Goal: Task Accomplishment & Management: Use online tool/utility

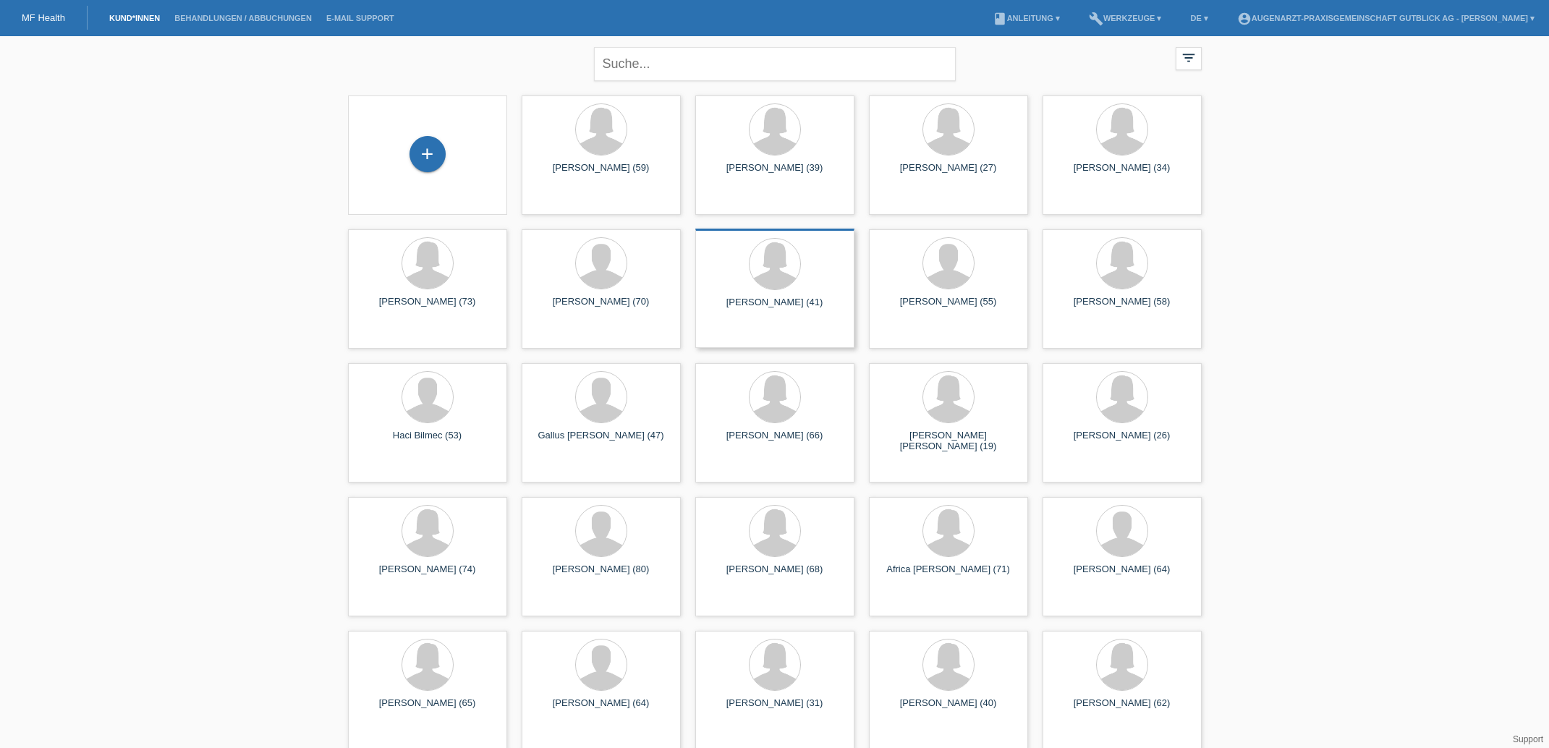
scroll to position [707, 0]
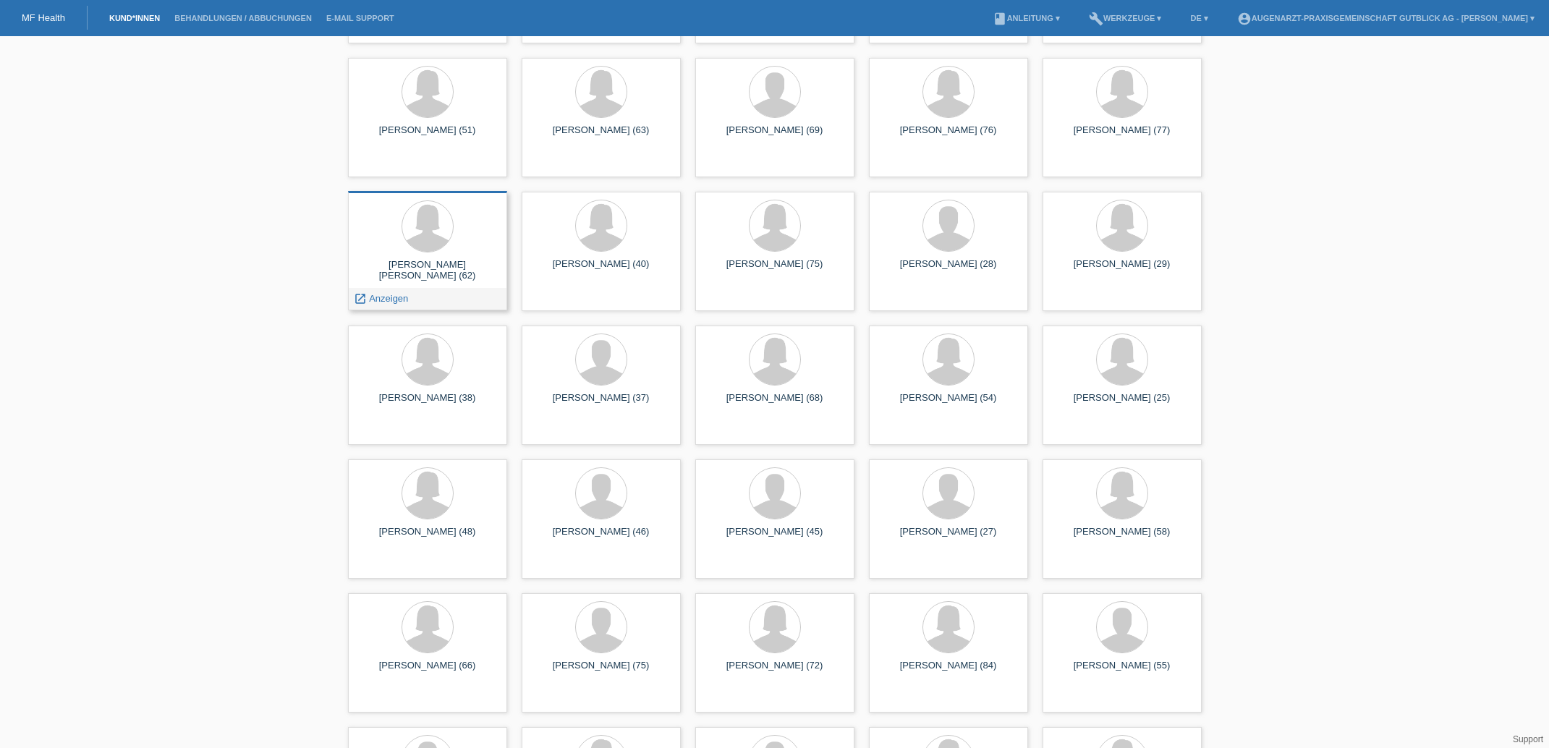
click at [475, 254] on div at bounding box center [428, 227] width 136 height 54
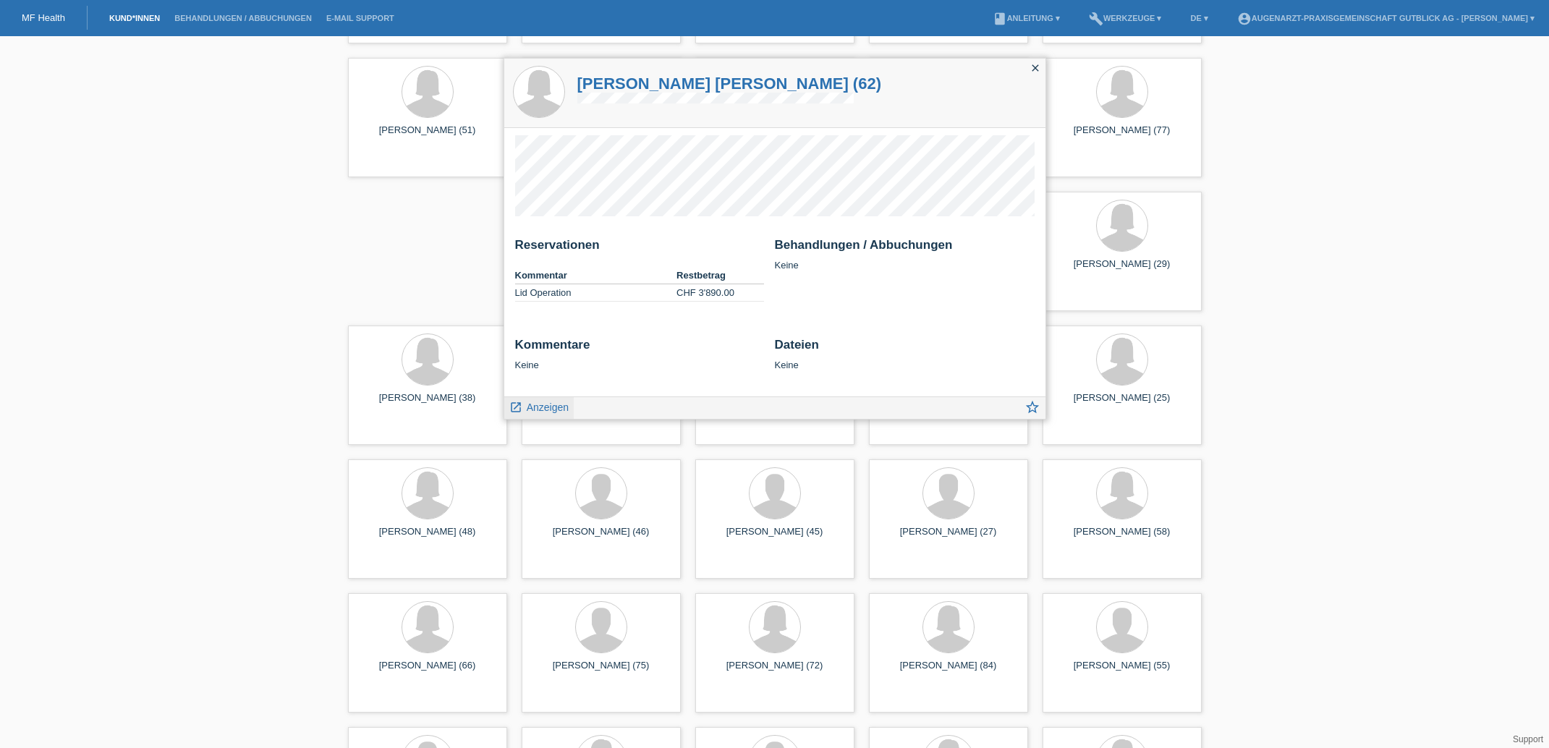
click at [547, 402] on span "Anzeigen" at bounding box center [548, 408] width 42 height 12
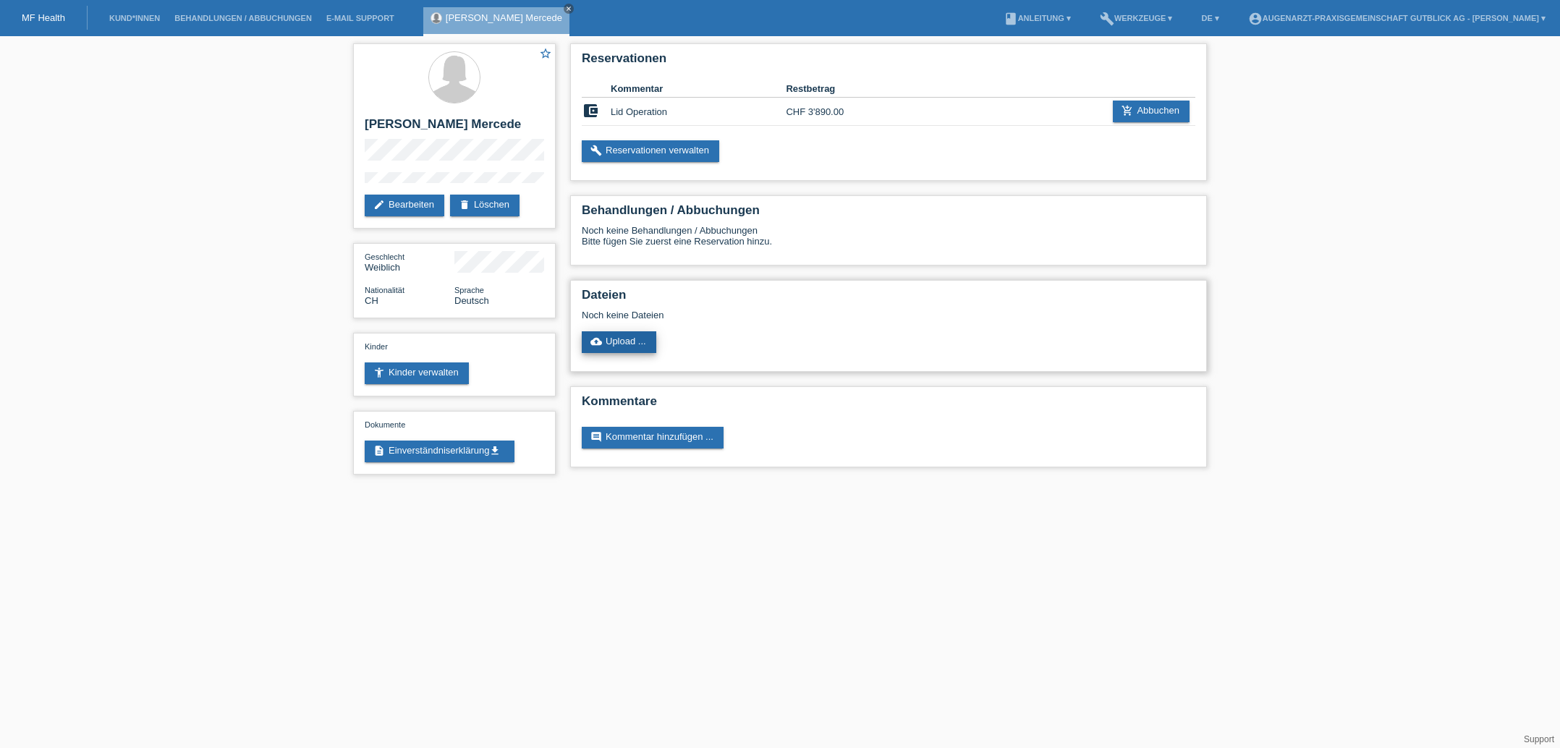
click at [637, 347] on link "cloud_upload Upload ..." at bounding box center [619, 342] width 75 height 22
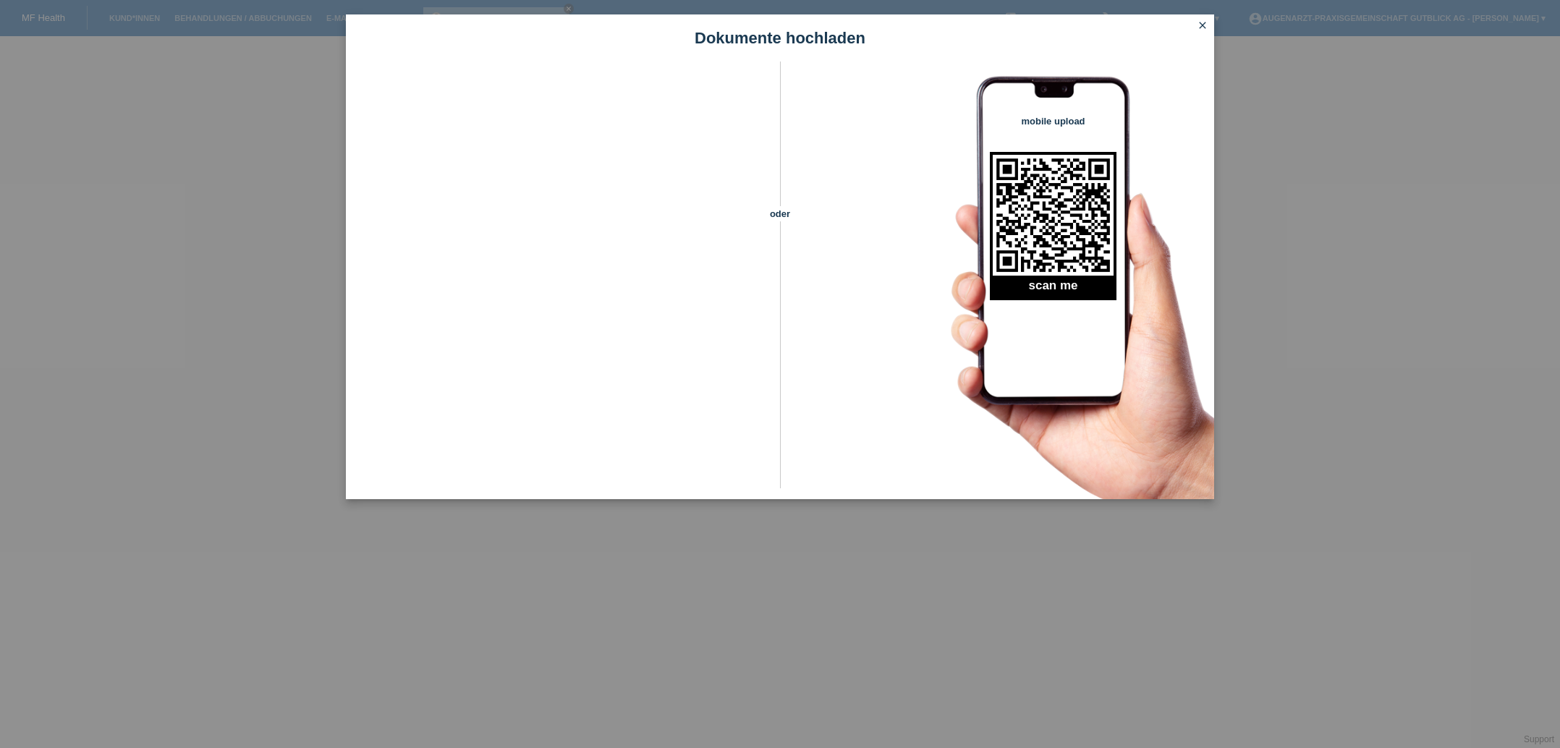
drag, startPoint x: 1158, startPoint y: 408, endPoint x: 1161, endPoint y: 399, distance: 9.8
click at [1158, 407] on div "mobile upload scan me" at bounding box center [1065, 281] width 300 height 438
click at [1200, 22] on icon "close" at bounding box center [1203, 26] width 12 height 12
